Goal: Task Accomplishment & Management: Use online tool/utility

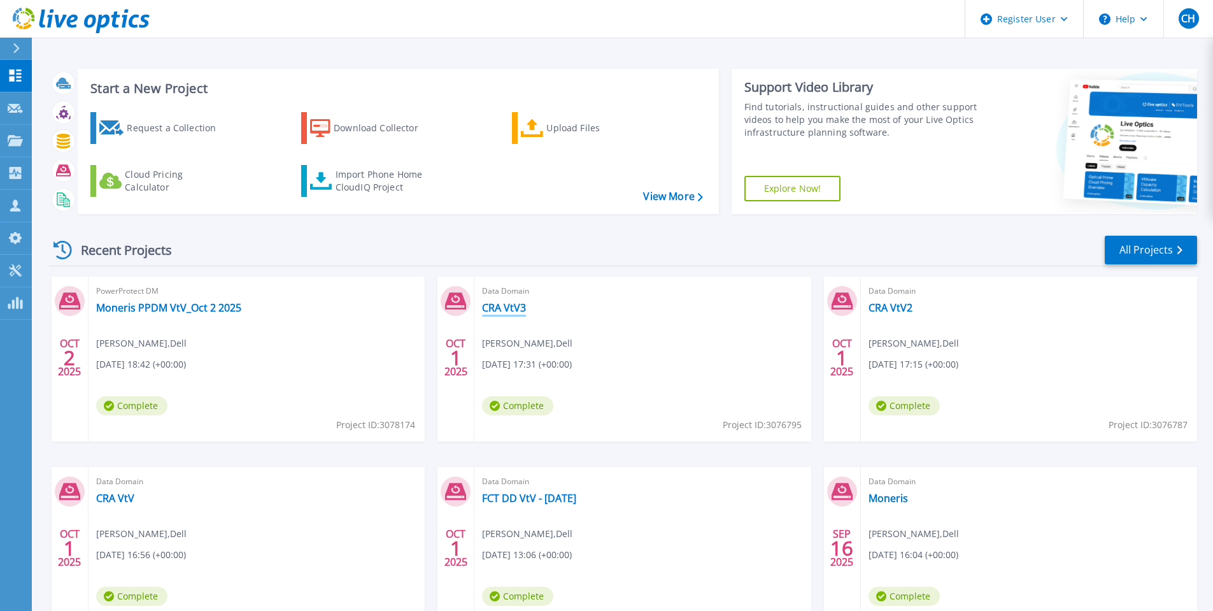
click at [513, 309] on link "CRA VtV3" at bounding box center [504, 307] width 44 height 13
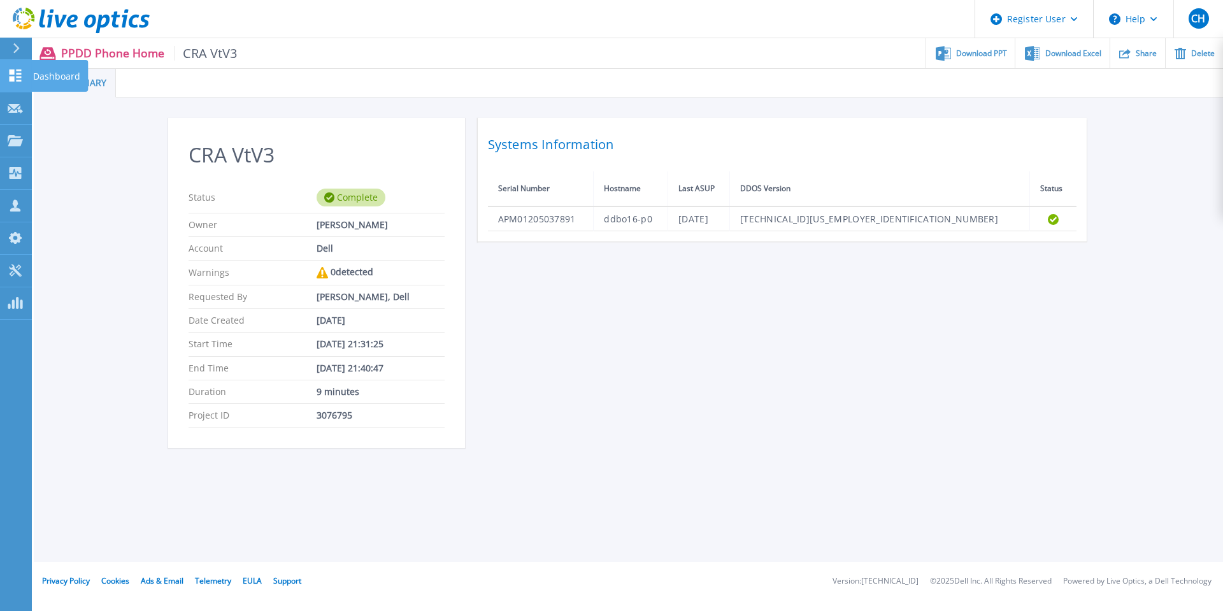
click at [17, 76] on icon at bounding box center [16, 75] width 12 height 12
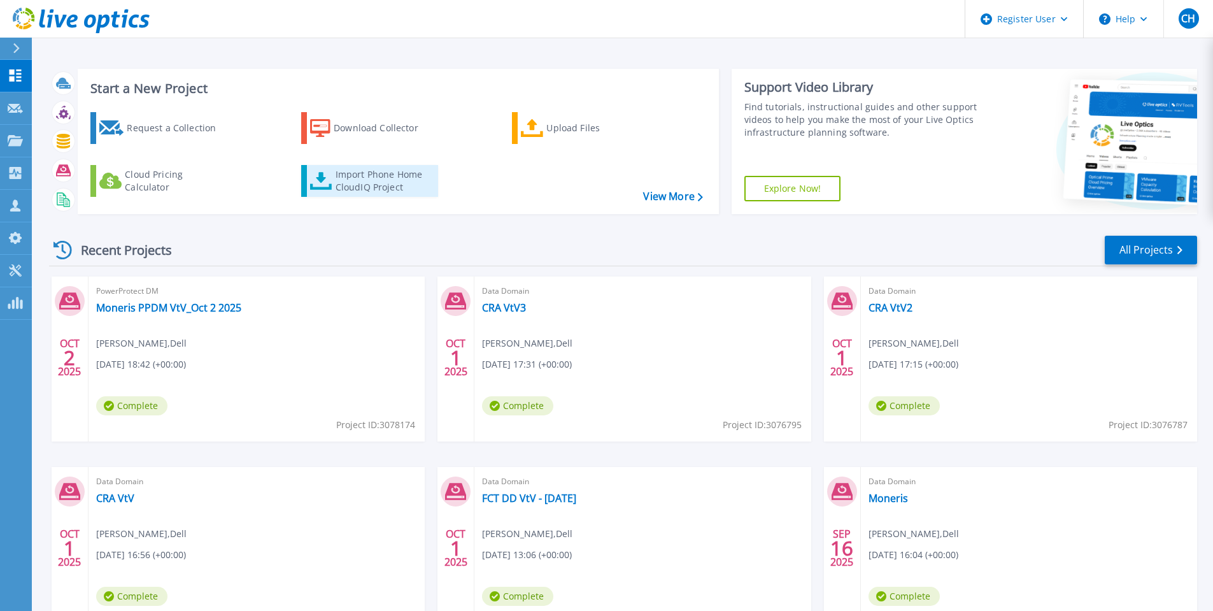
click at [378, 176] on div "Import Phone Home CloudIQ Project" at bounding box center [385, 180] width 99 height 25
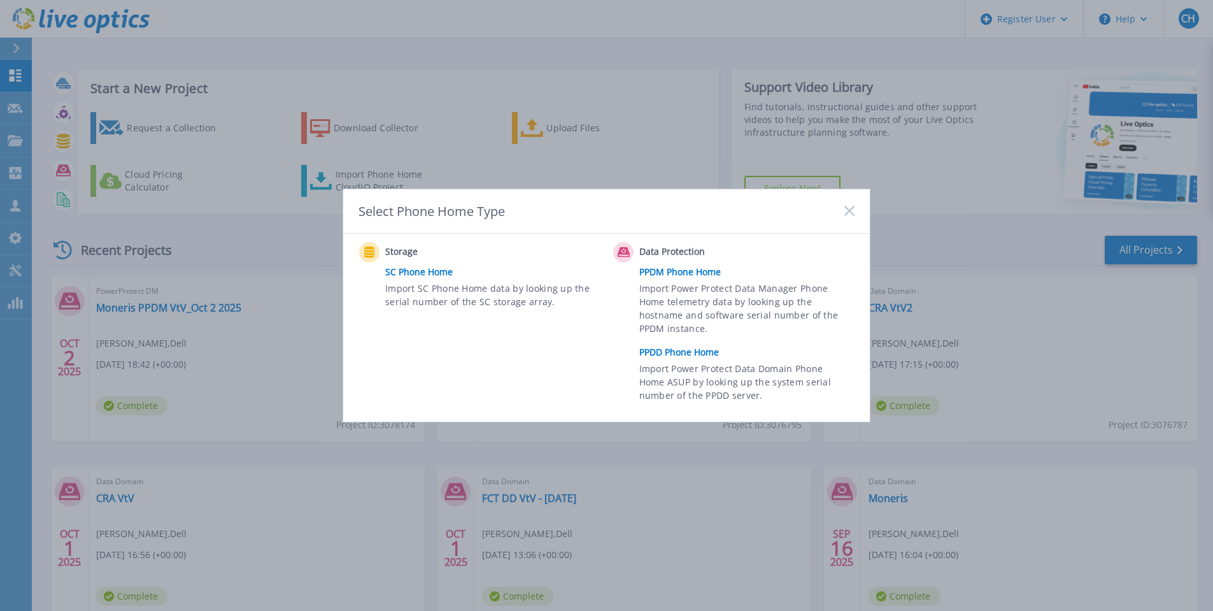
click at [671, 350] on link "PPDD Phone Home" at bounding box center [751, 352] width 222 height 19
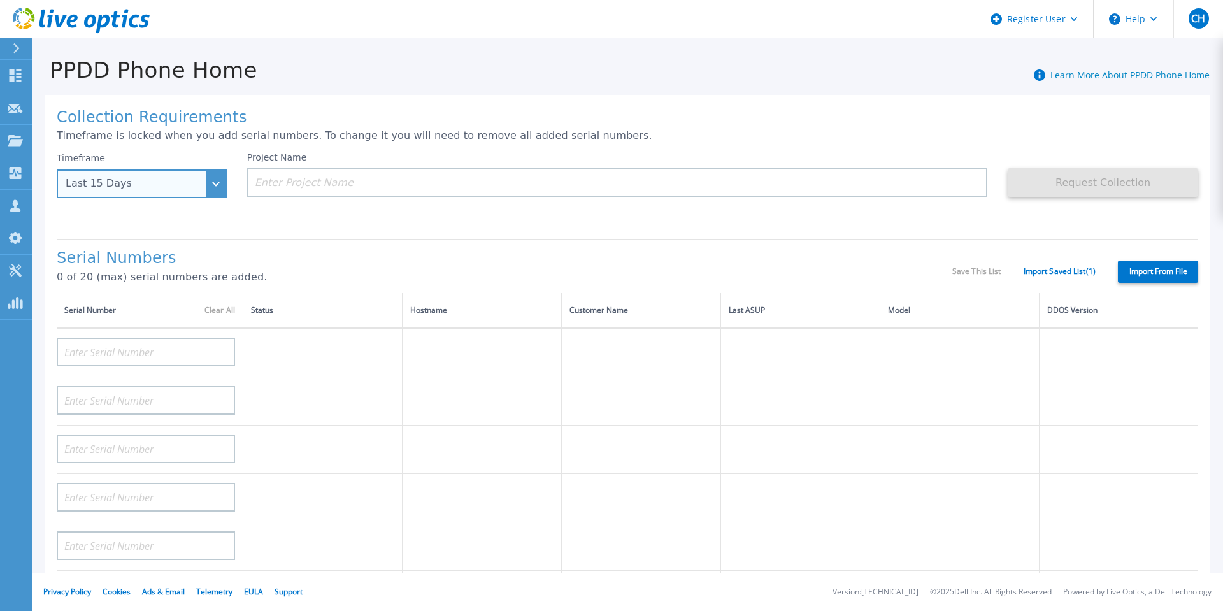
click at [215, 181] on div "Last 15 Days" at bounding box center [142, 183] width 170 height 29
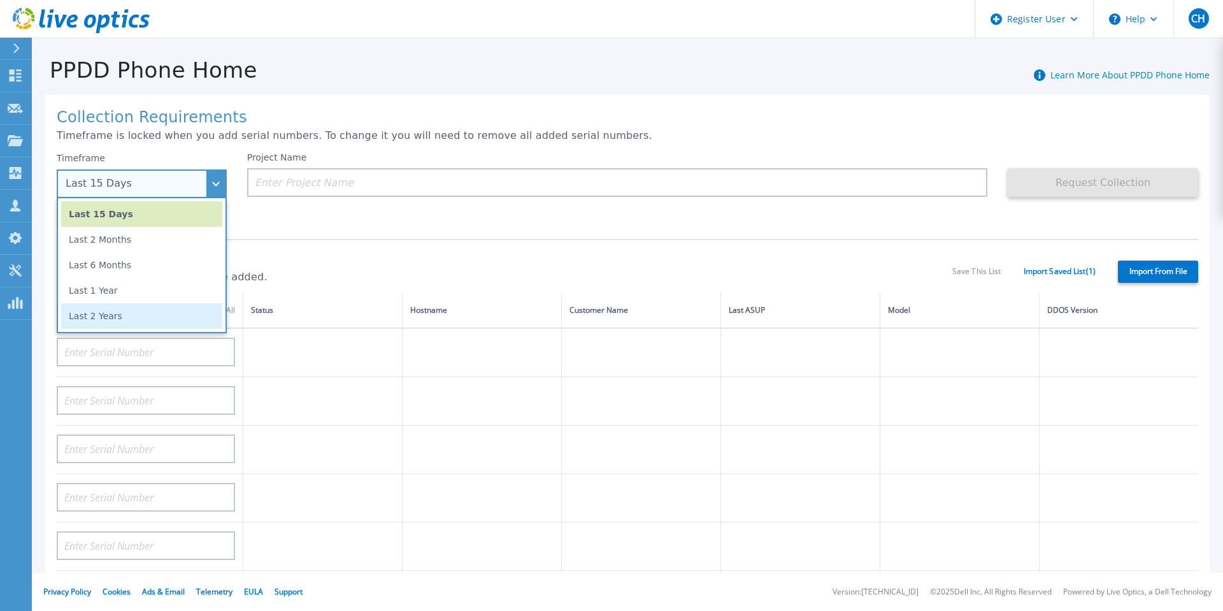
click at [125, 317] on li "Last 2 Years" at bounding box center [141, 315] width 161 height 25
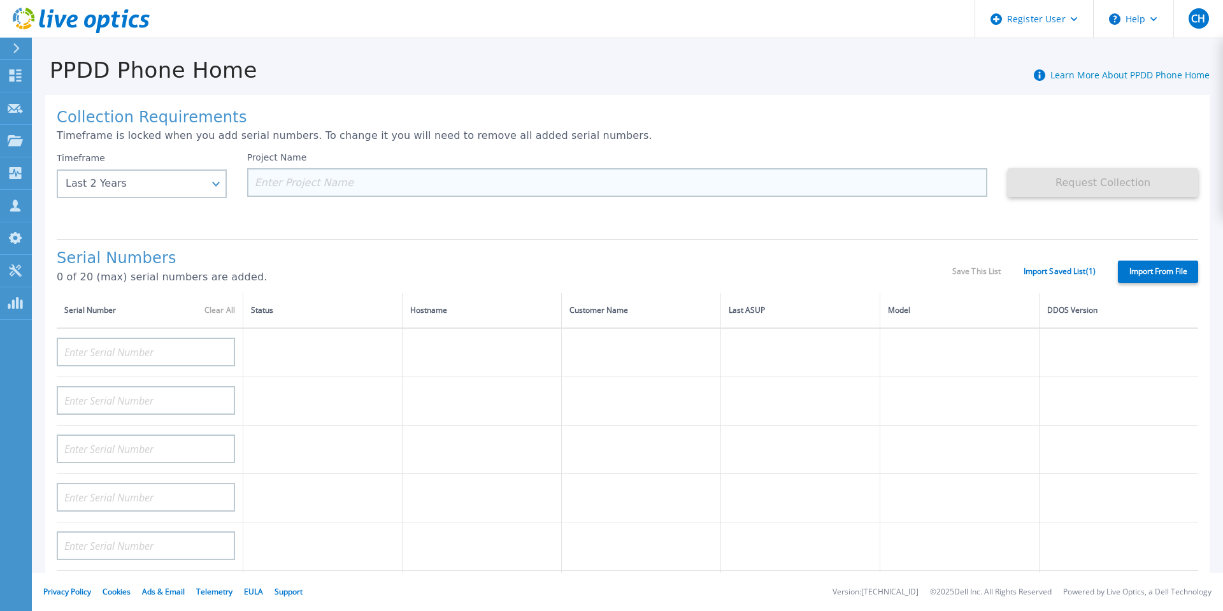
click at [381, 178] on input at bounding box center [617, 182] width 741 height 29
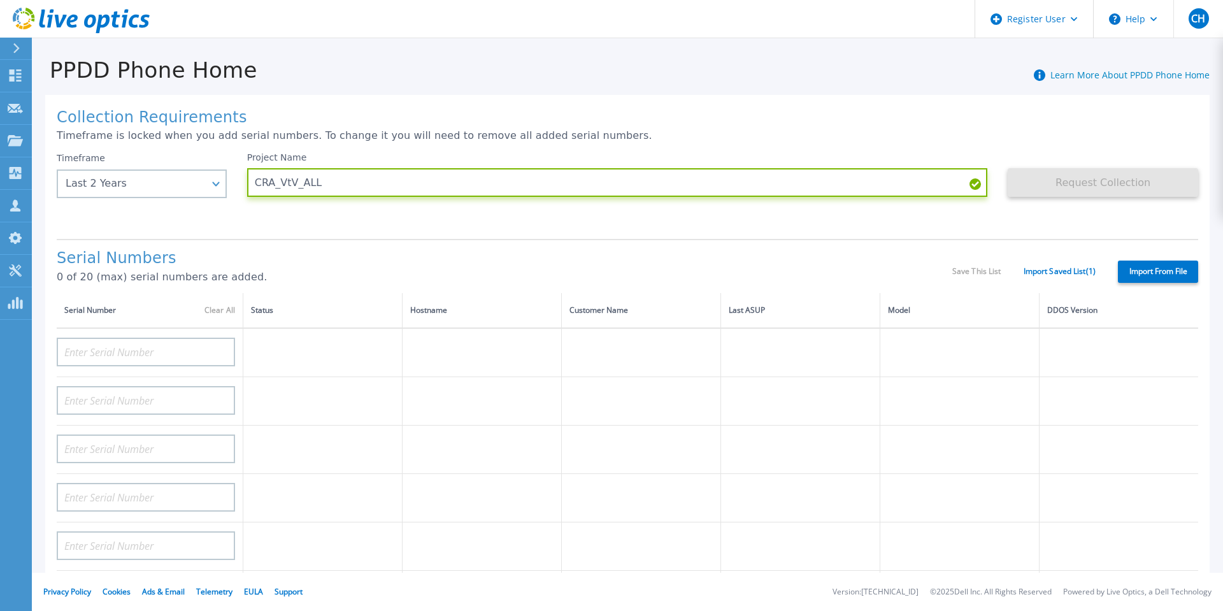
type input "CRA_VtV_ALL"
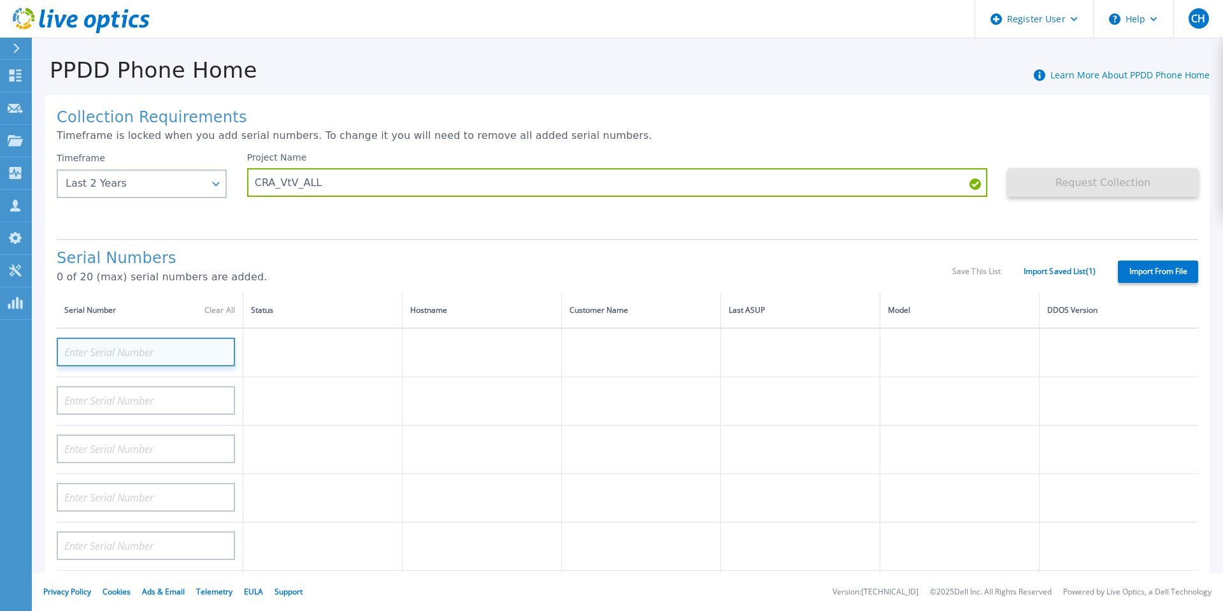
click at [161, 350] on input at bounding box center [146, 352] width 178 height 29
paste input "APM01205015734"
type input "APM01205015734"
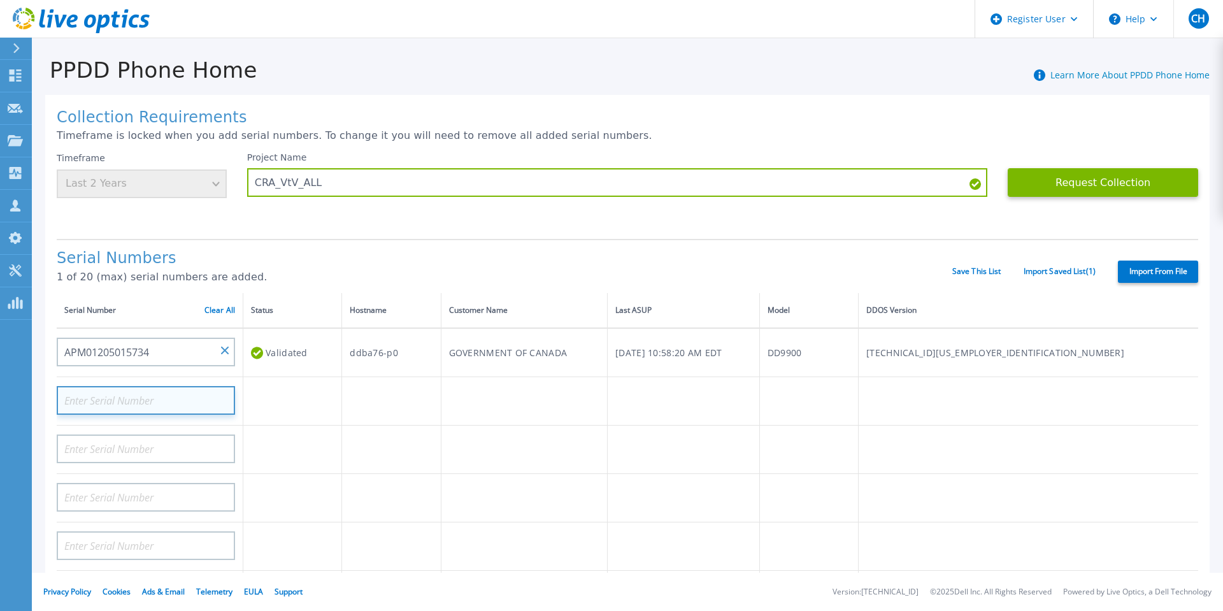
click at [112, 401] on input at bounding box center [146, 400] width 178 height 29
paste input "APM01205110873"
type input "APM01205110873"
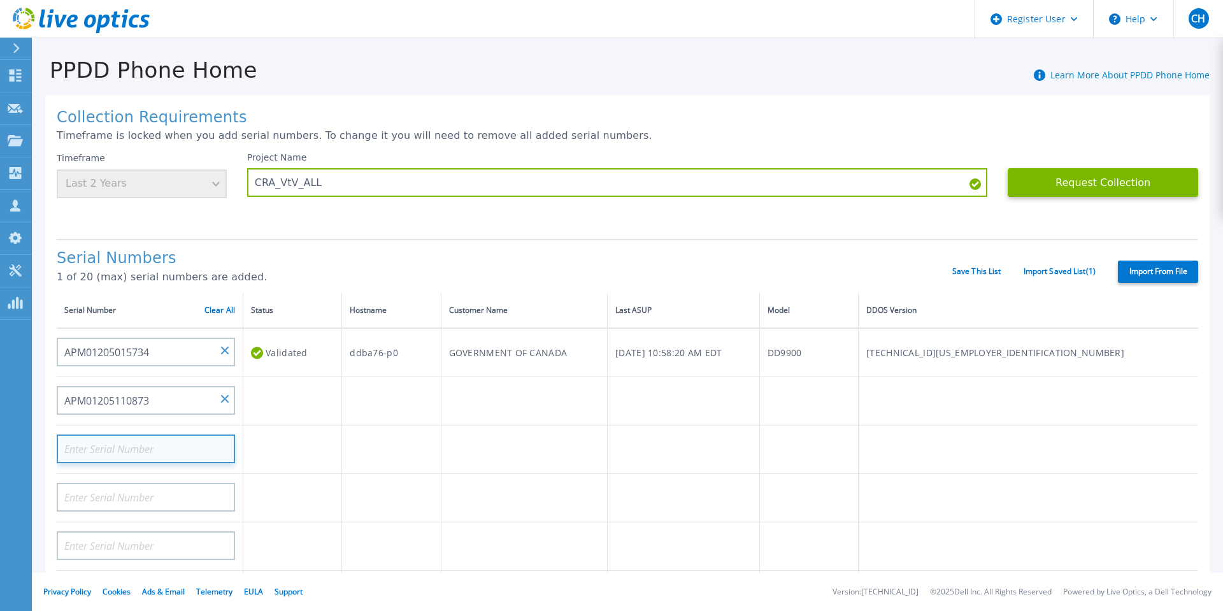
click at [171, 448] on input at bounding box center [146, 448] width 178 height 29
click at [124, 445] on input at bounding box center [146, 448] width 178 height 29
paste input "APM01205114458"
type input "APM01205114458"
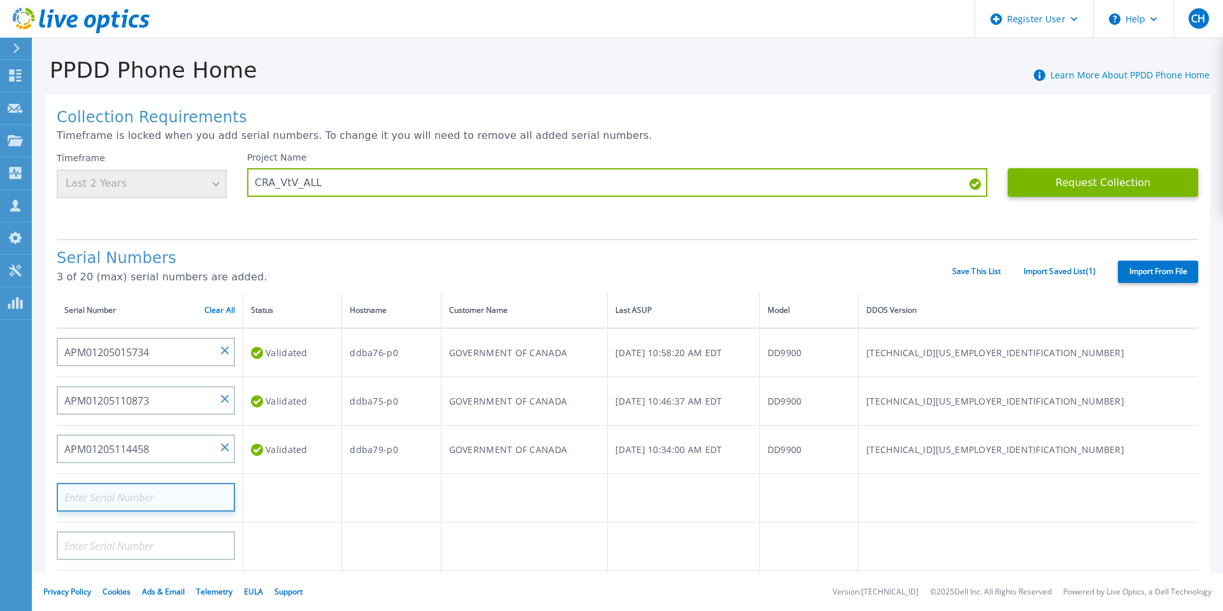
click at [114, 493] on input at bounding box center [146, 497] width 178 height 29
paste input "APX00240801299"
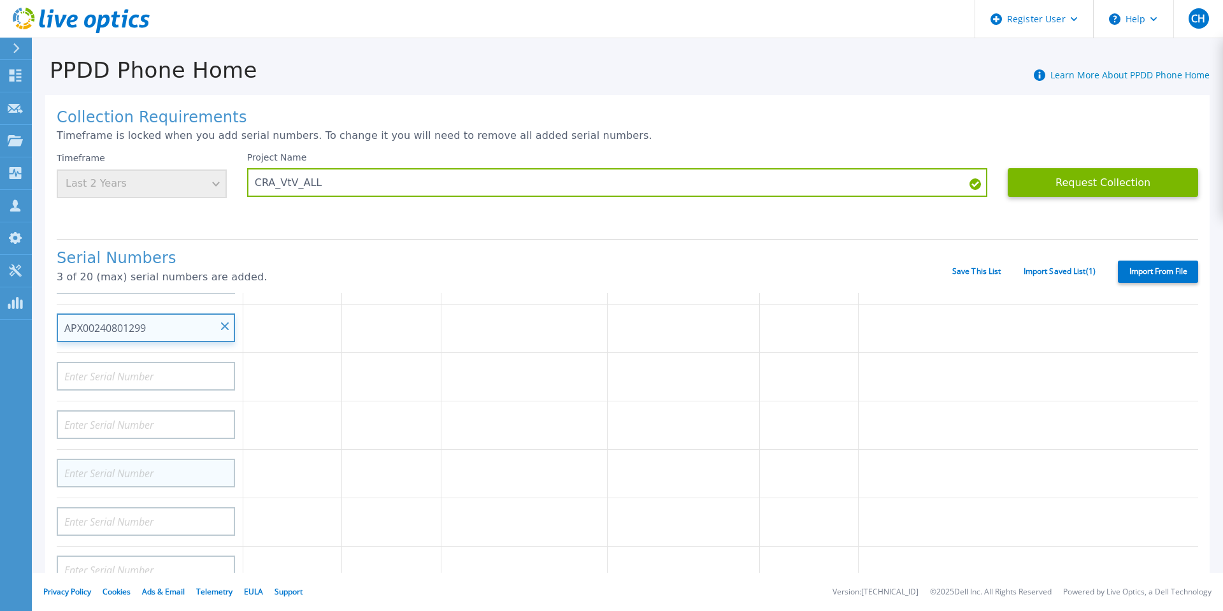
scroll to position [191, 0]
type input "APX00240801299"
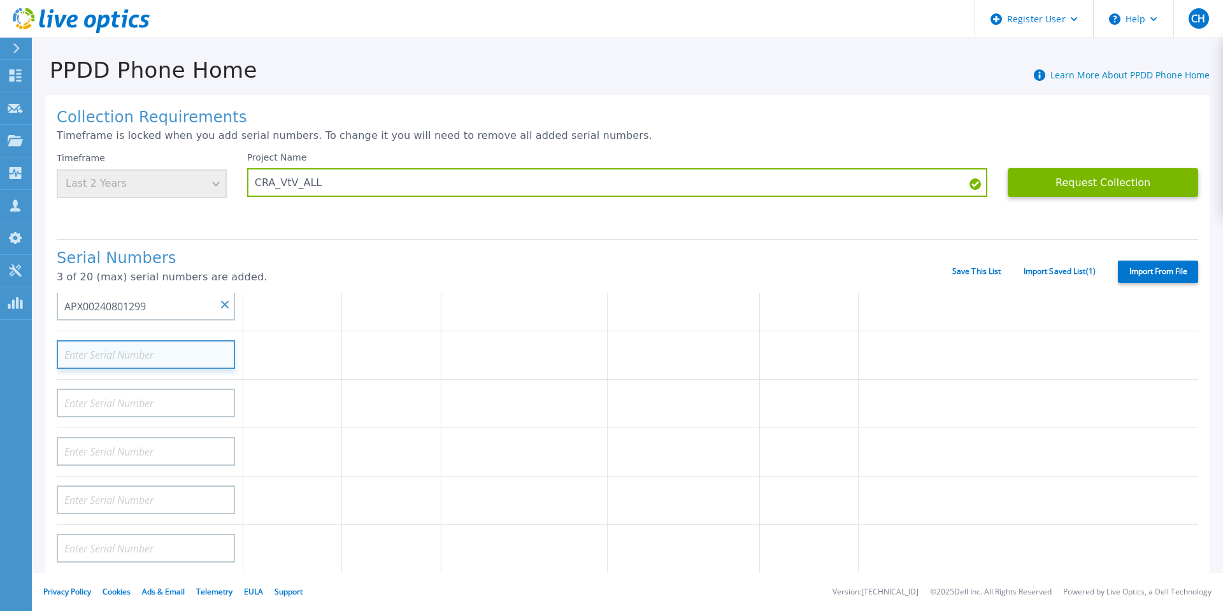
click at [184, 346] on input at bounding box center [146, 354] width 178 height 29
click at [136, 353] on input at bounding box center [146, 354] width 178 height 29
paste input "APM01205207860"
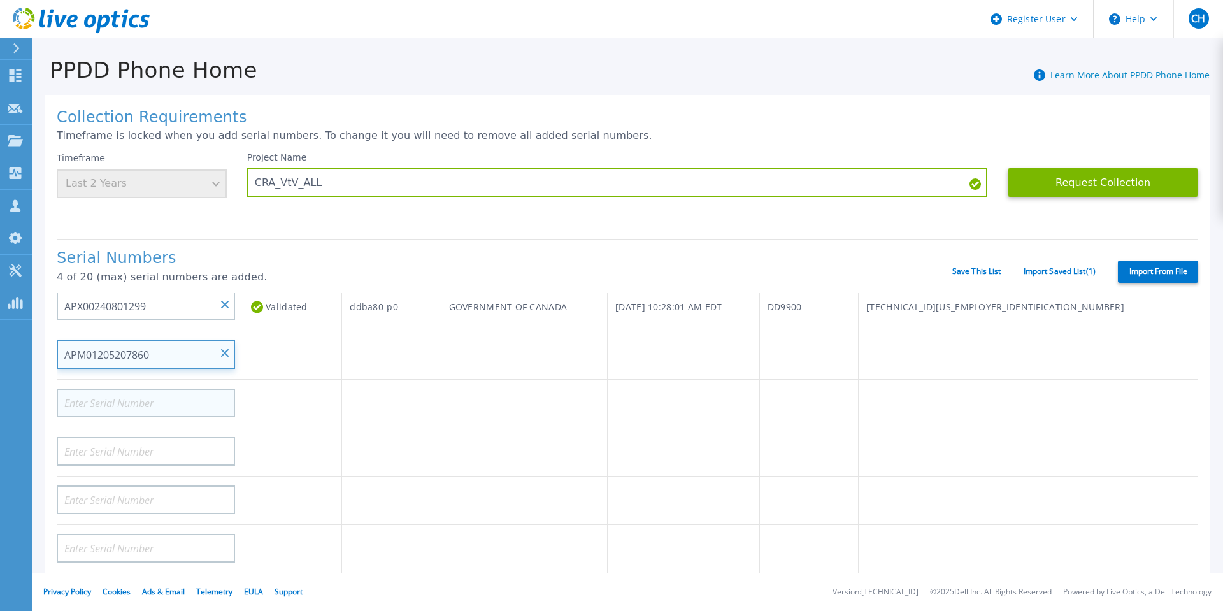
type input "APM01205207860"
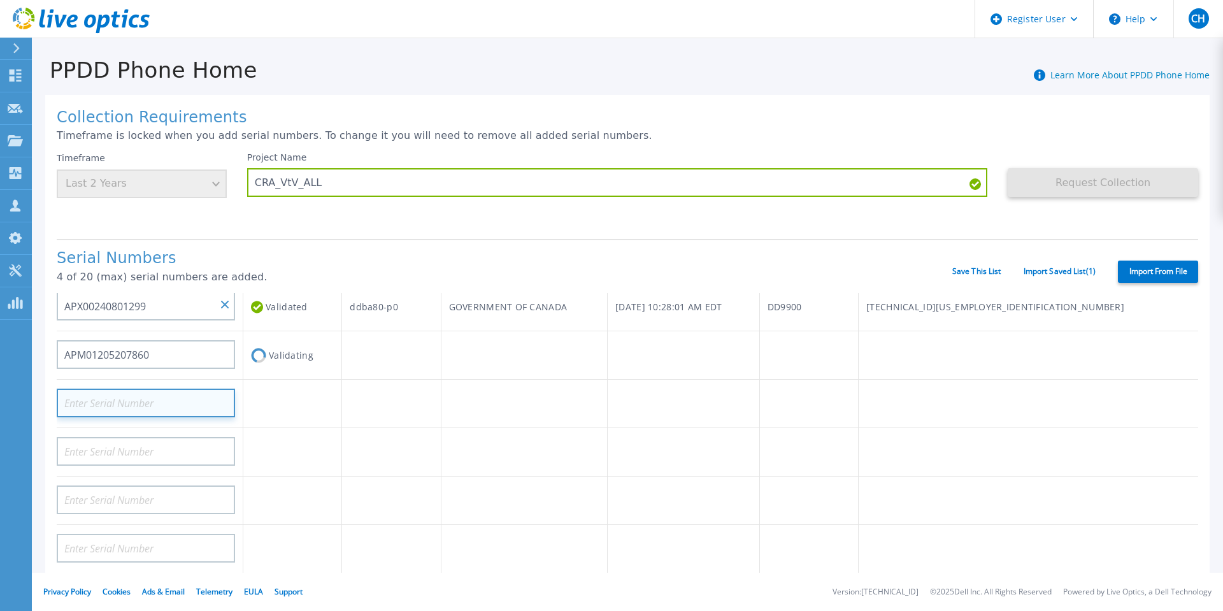
click at [117, 406] on input at bounding box center [146, 403] width 178 height 29
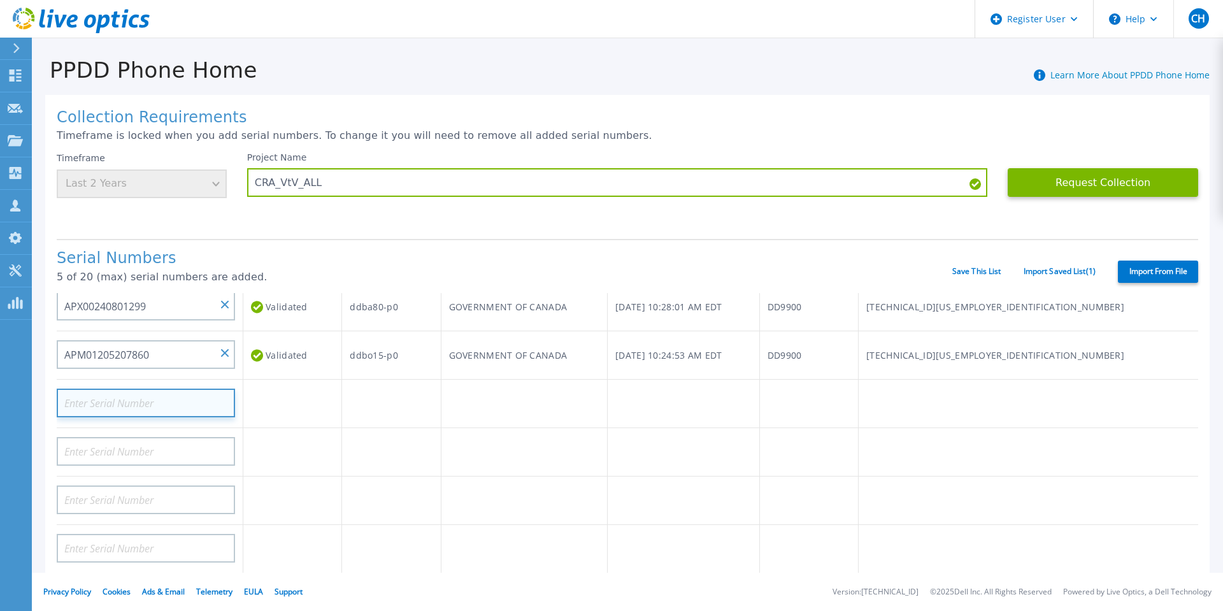
click at [129, 403] on input at bounding box center [146, 403] width 178 height 29
paste input "APM01205037891"
type input "APM01205037891"
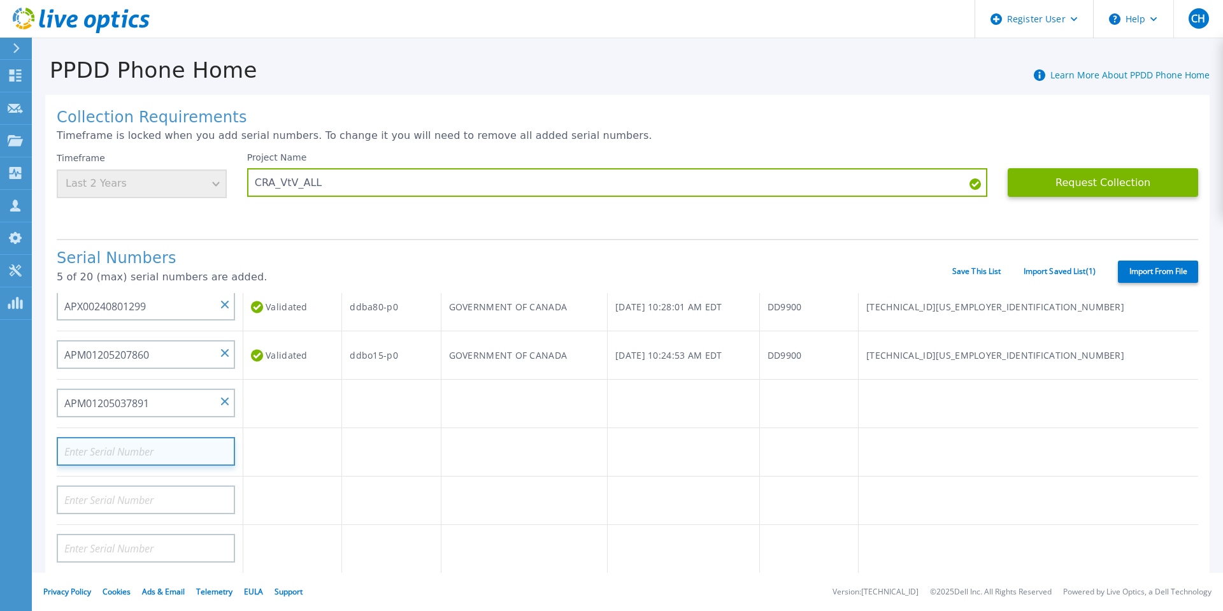
click at [150, 443] on input at bounding box center [146, 451] width 178 height 29
click at [126, 450] on input at bounding box center [146, 451] width 178 height 29
paste input "APM01205227918"
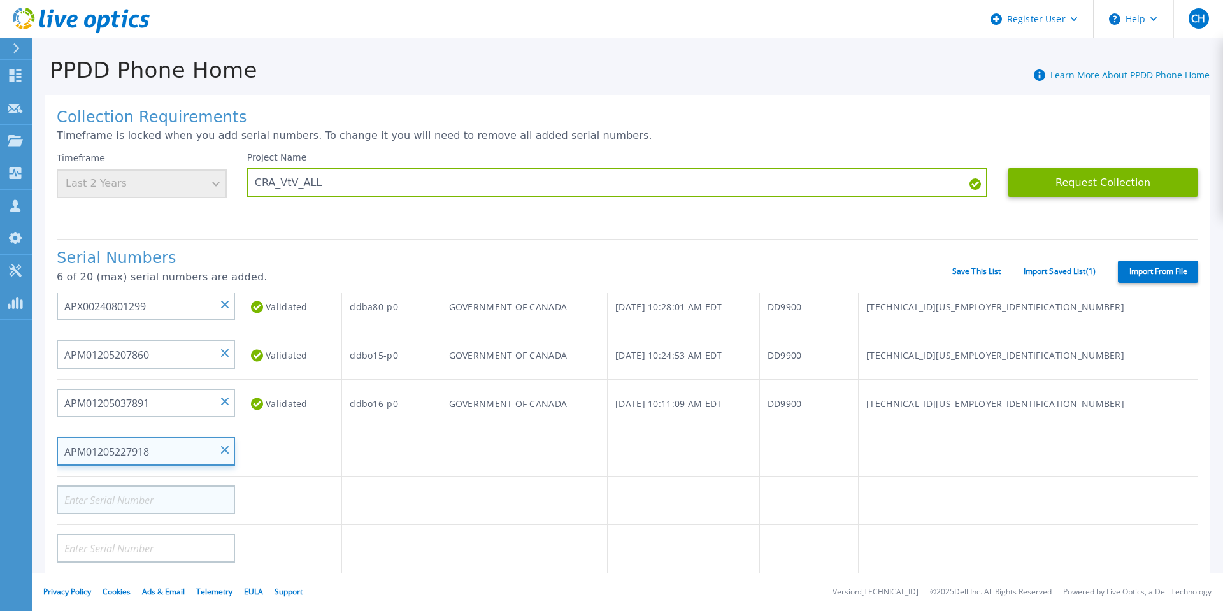
type input "APM01205227918"
click at [149, 500] on input at bounding box center [146, 499] width 178 height 29
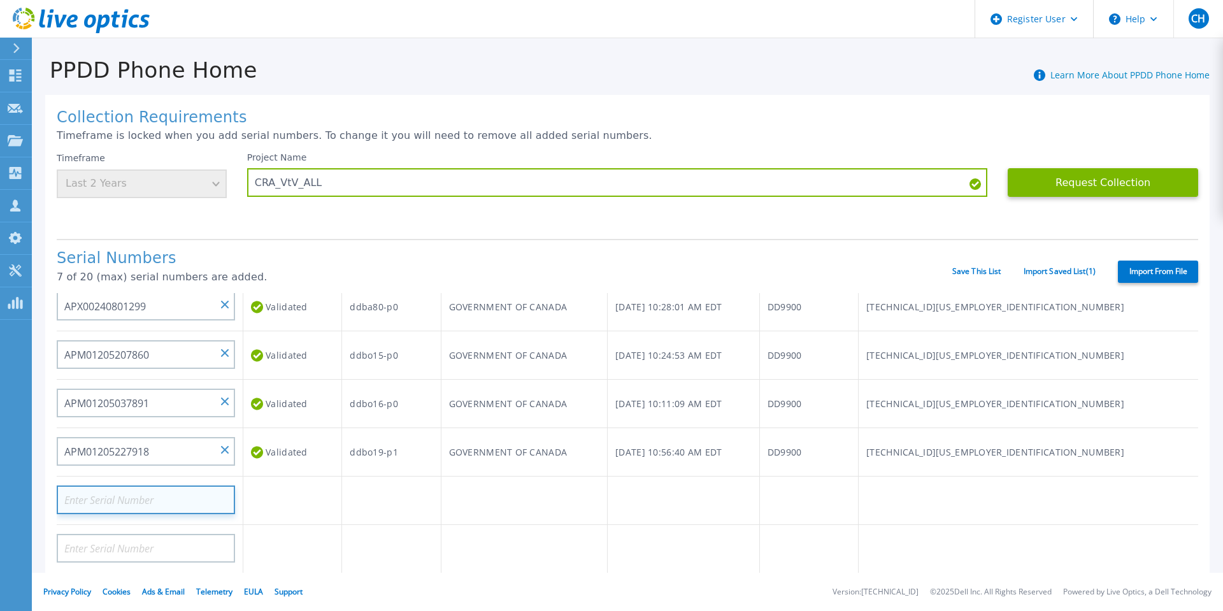
click at [145, 499] on input at bounding box center [146, 499] width 178 height 29
paste input "APX00240801069"
type input "APX00240801069"
click at [969, 270] on link "Save This List" at bounding box center [976, 271] width 49 height 9
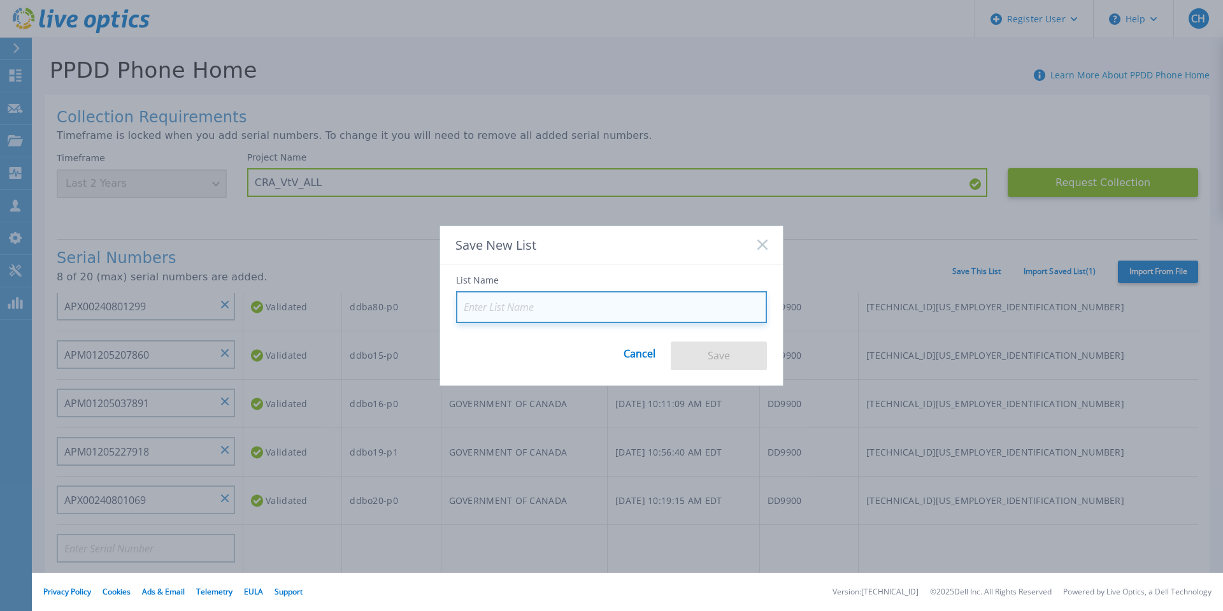
click at [566, 302] on input at bounding box center [611, 307] width 311 height 32
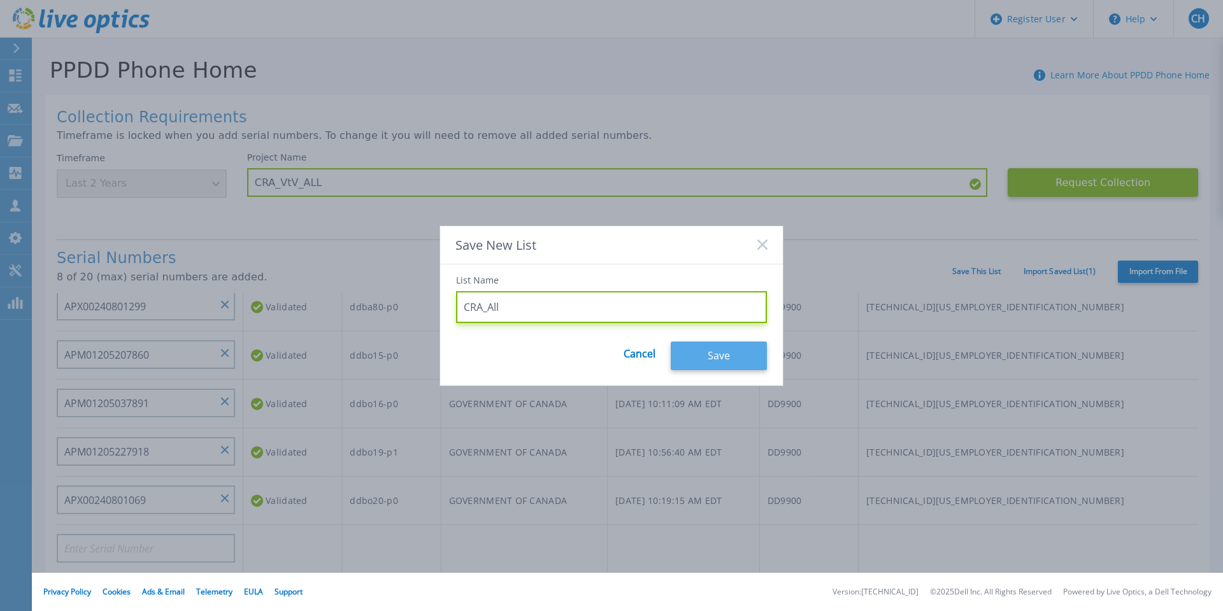
type input "CRA_All"
click at [717, 358] on button "Save" at bounding box center [719, 355] width 96 height 29
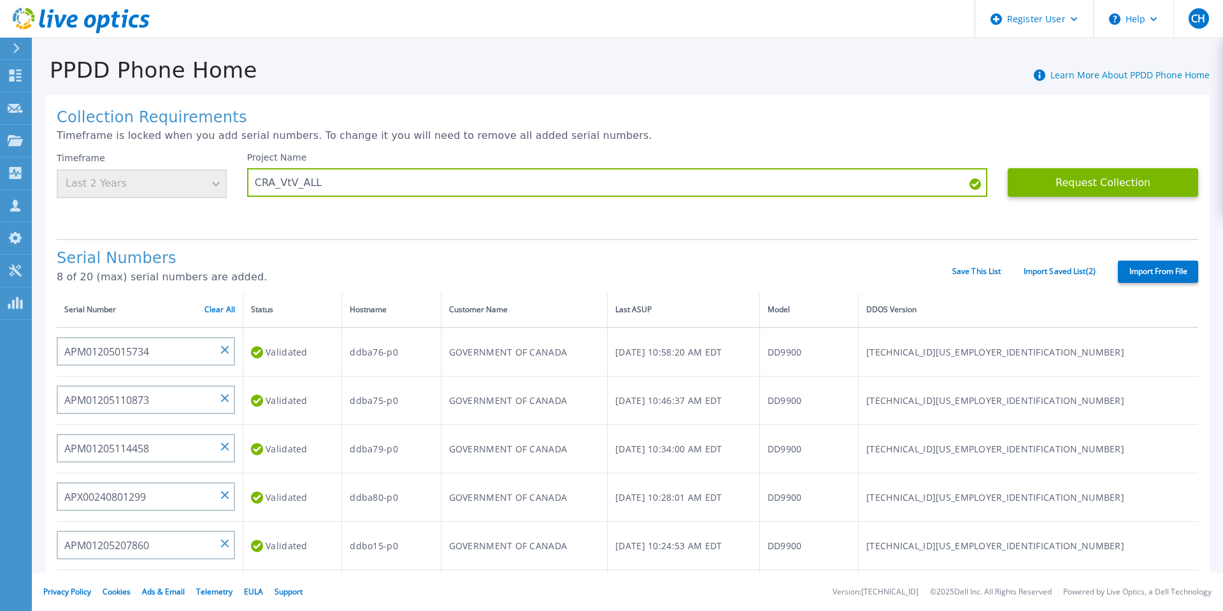
scroll to position [0, 0]
click at [1129, 179] on button "Request Collection" at bounding box center [1103, 182] width 190 height 29
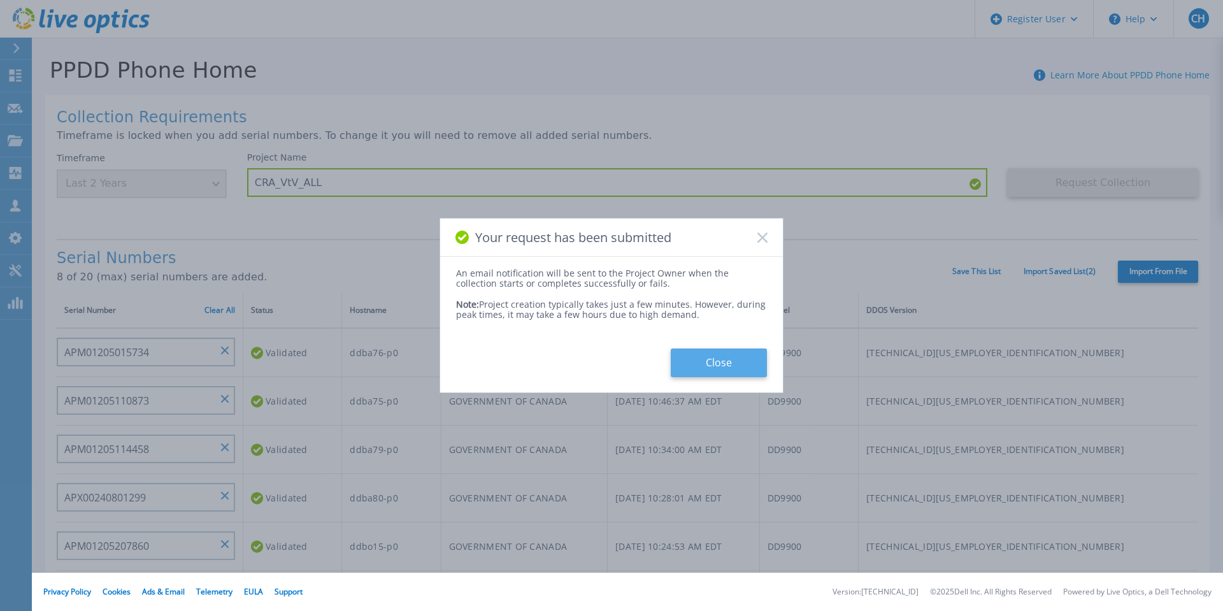
click at [719, 364] on button "Close" at bounding box center [719, 362] width 96 height 29
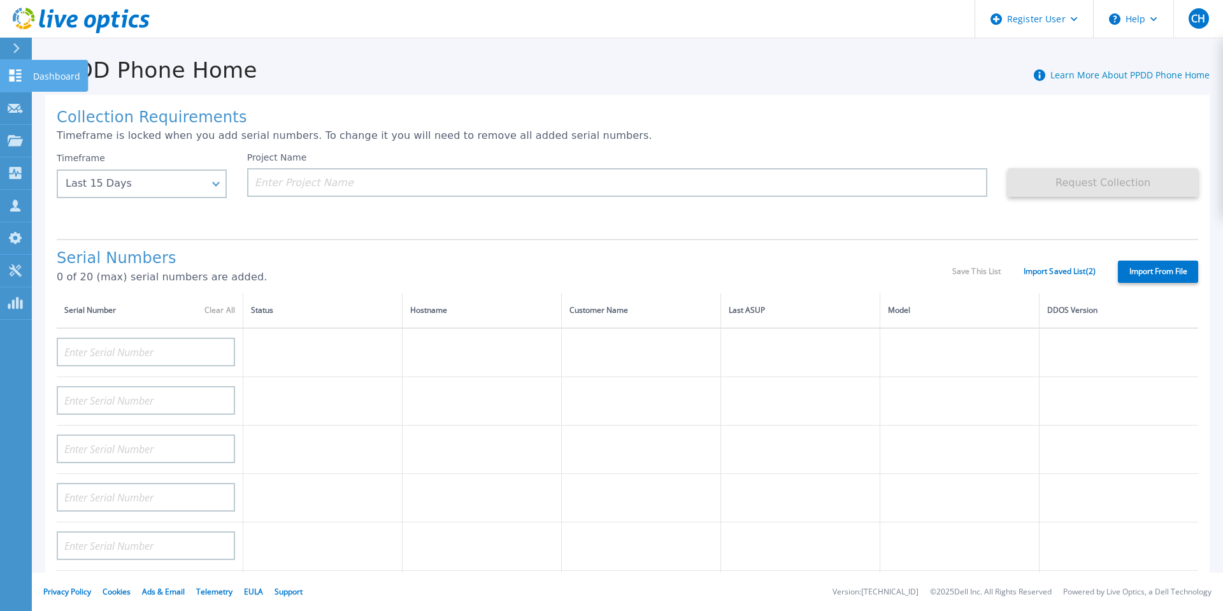
click at [14, 78] on icon at bounding box center [16, 75] width 12 height 12
